Goal: Task Accomplishment & Management: Use online tool/utility

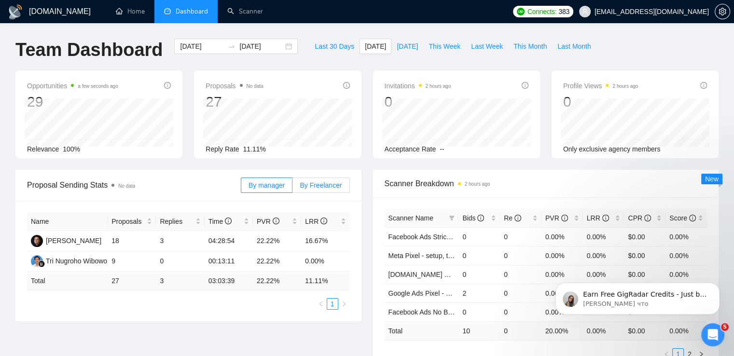
click at [321, 183] on span "By Freelancer" at bounding box center [321, 185] width 42 height 8
click at [292, 188] on input "By Freelancer" at bounding box center [292, 188] width 0 height 0
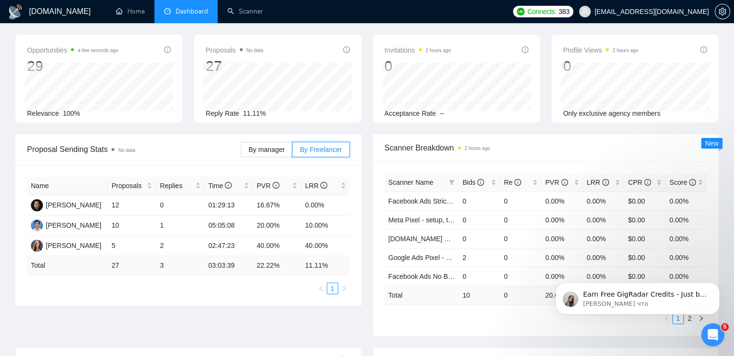
scroll to position [96, 0]
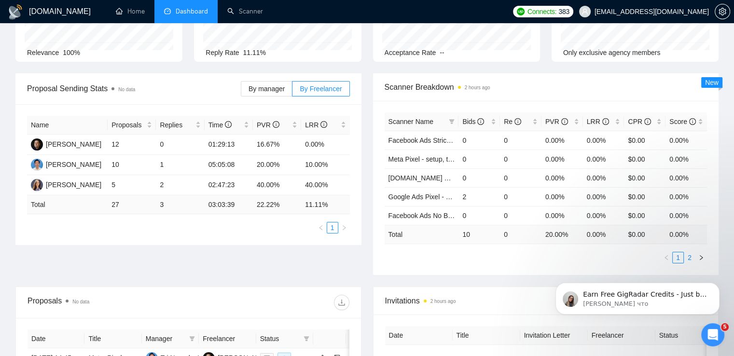
click at [689, 254] on link "2" at bounding box center [689, 257] width 11 height 11
click at [679, 258] on link "1" at bounding box center [678, 257] width 11 height 11
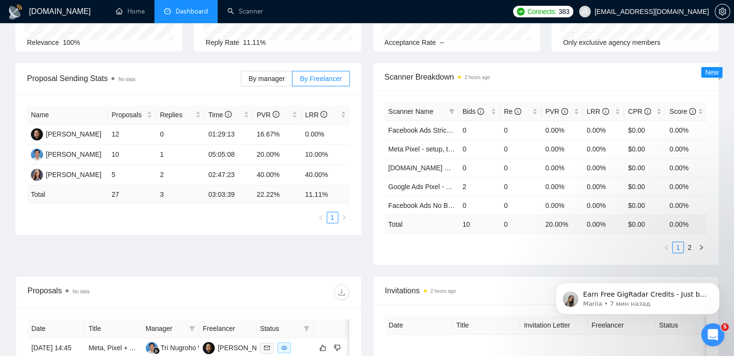
scroll to position [0, 0]
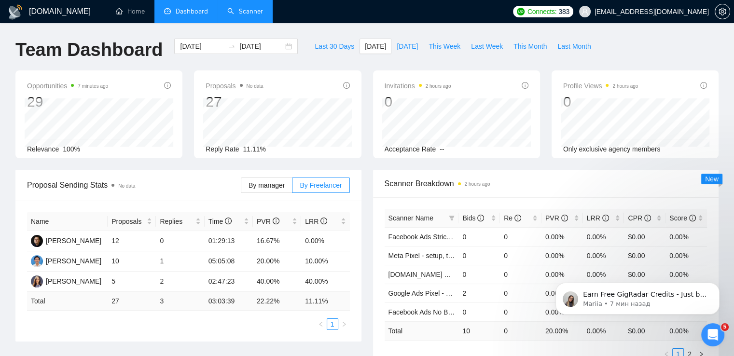
click at [243, 7] on link "Scanner" at bounding box center [245, 11] width 36 height 8
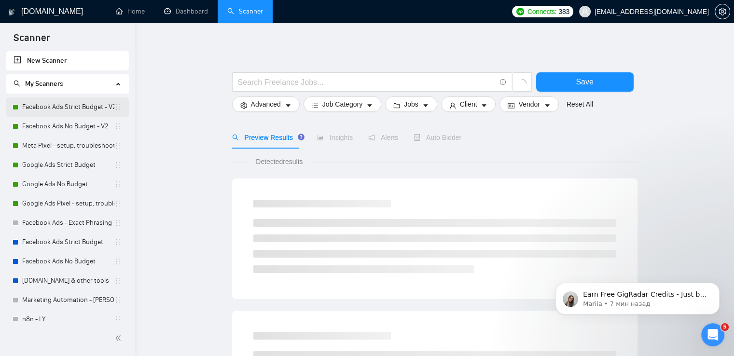
click at [76, 104] on link "Facebook Ads Strict Budget - V2" at bounding box center [68, 106] width 92 height 19
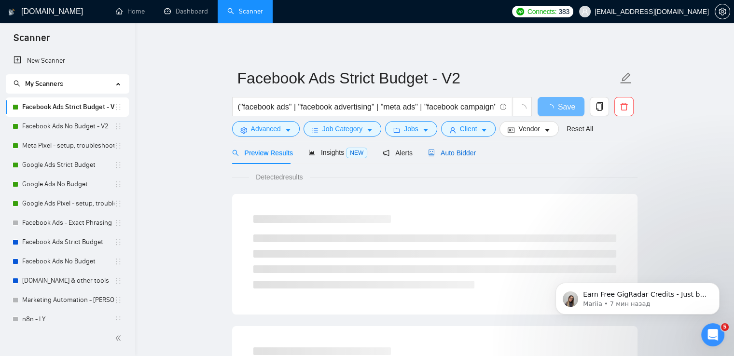
click at [447, 149] on span "Auto Bidder" at bounding box center [452, 153] width 48 height 8
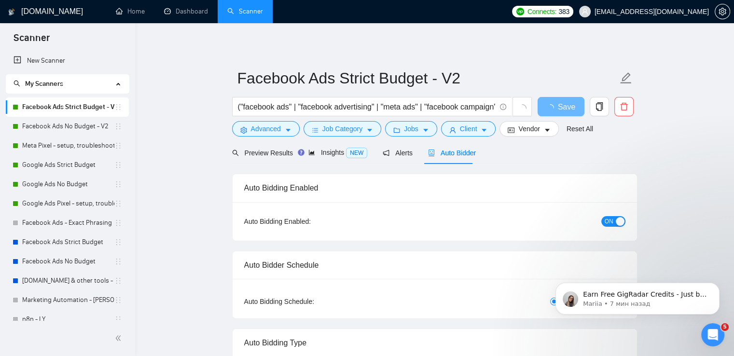
click at [609, 220] on span "ON" at bounding box center [609, 221] width 9 height 11
click at [554, 106] on span "loading" at bounding box center [552, 108] width 12 height 8
drag, startPoint x: 45, startPoint y: 129, endPoint x: 460, endPoint y: 55, distance: 421.4
click at [46, 129] on link "Facebook Ads No Budget - V2" at bounding box center [68, 126] width 92 height 19
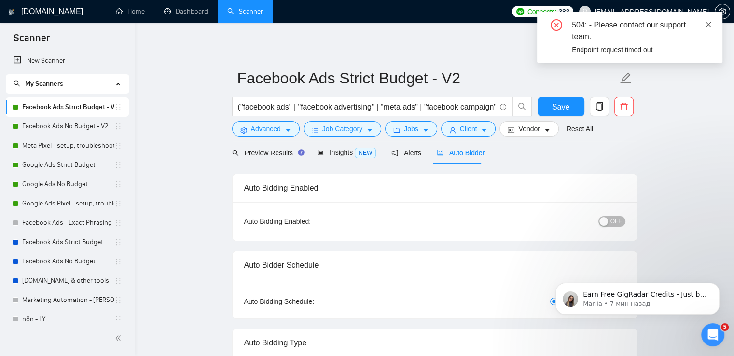
click at [709, 23] on icon "close" at bounding box center [708, 24] width 7 height 7
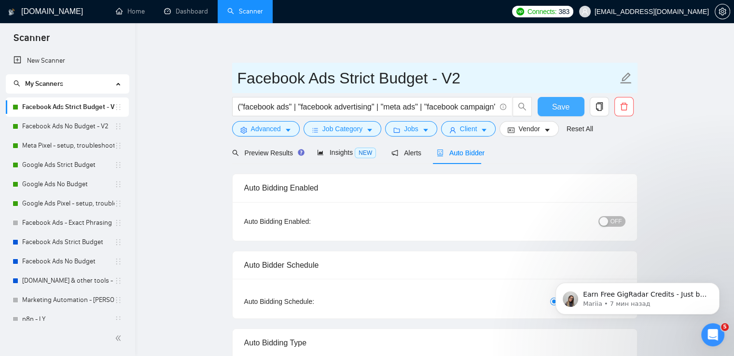
click at [552, 105] on span "Save" at bounding box center [560, 107] width 17 height 12
